Goal: Contribute content

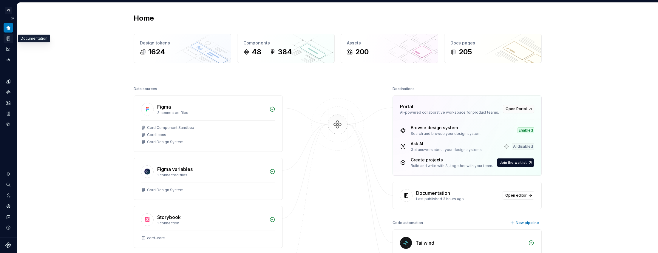
click at [9, 39] on icon "Documentation" at bounding box center [9, 38] width 2 height 3
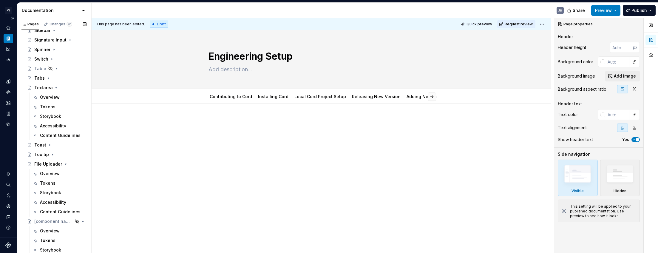
scroll to position [1756, 0]
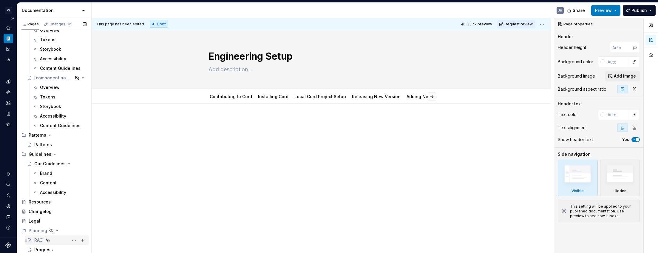
click at [38, 239] on div "RACI" at bounding box center [38, 240] width 9 height 6
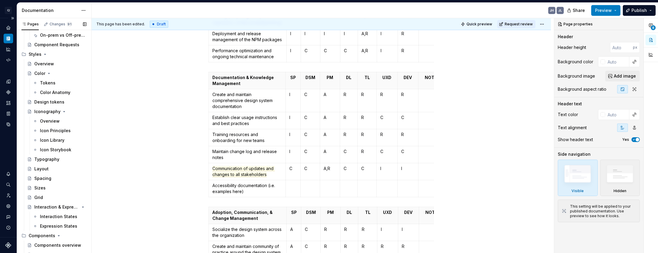
scroll to position [244, 0]
type textarea "*"
